Goal: Find specific page/section: Find specific page/section

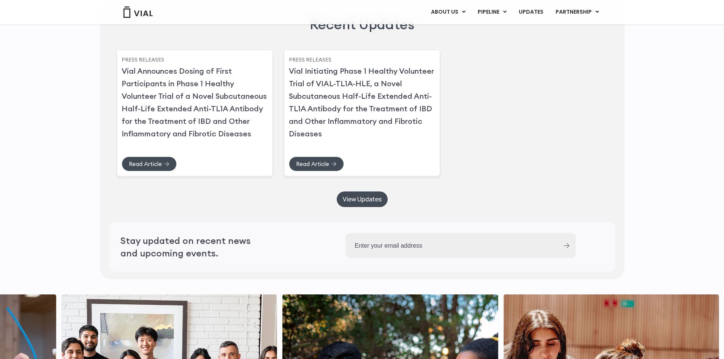
scroll to position [1711, 0]
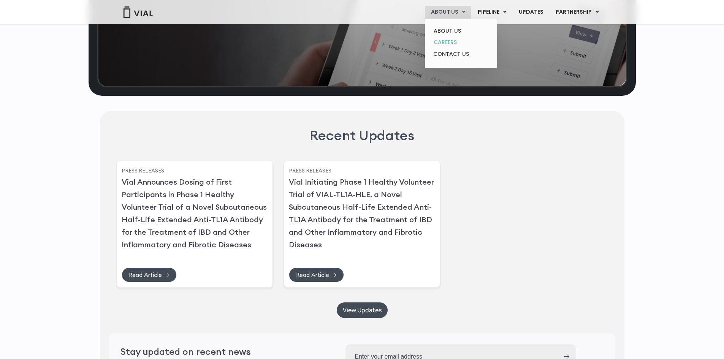
click at [456, 42] on link "CAREERS" at bounding box center [461, 42] width 67 height 12
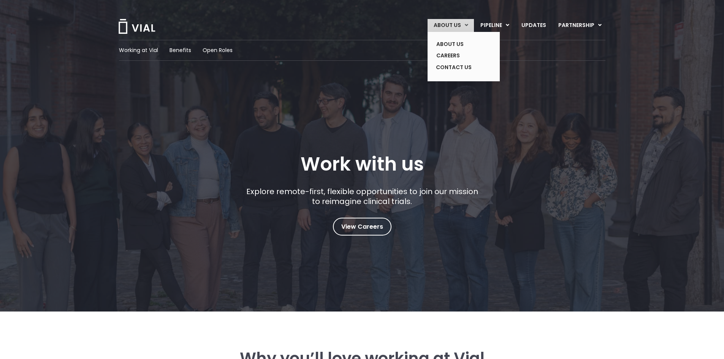
click at [468, 24] on icon at bounding box center [466, 24] width 3 height 5
click at [460, 41] on link "ABOUT US" at bounding box center [458, 44] width 56 height 12
